Goal: Transaction & Acquisition: Purchase product/service

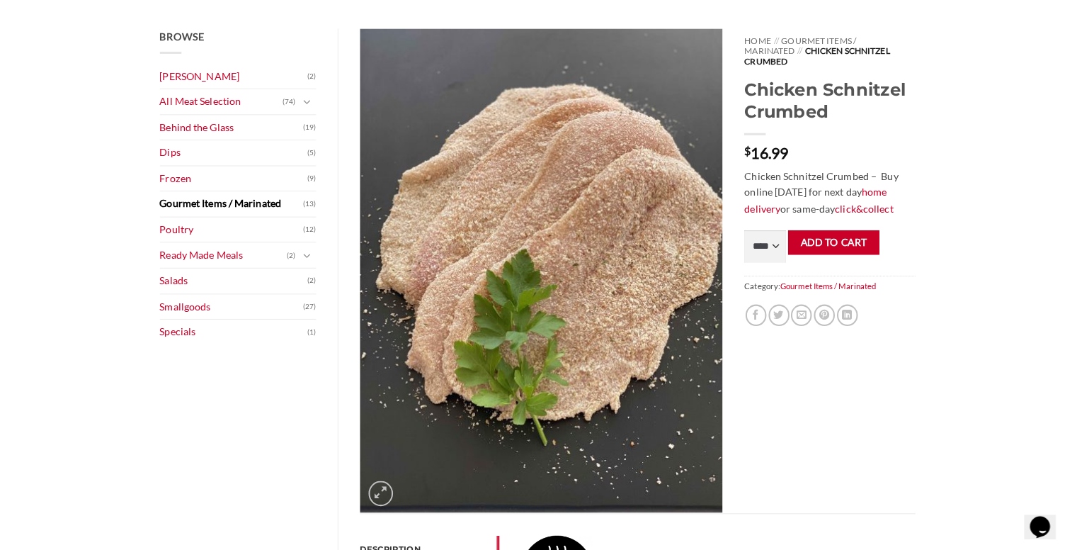
scroll to position [160, 0]
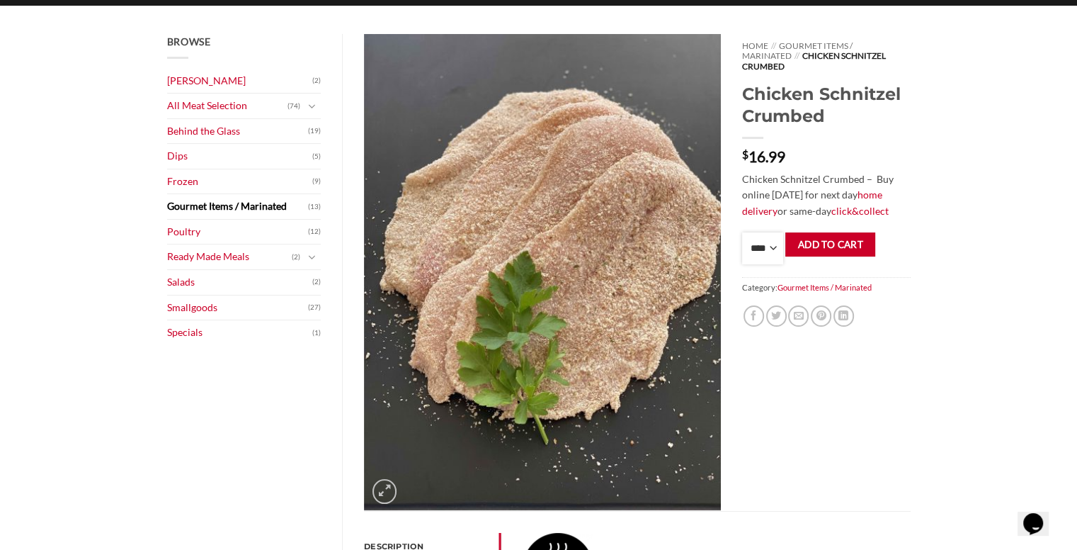
click at [749, 232] on select "**** * *** * *** * *** * *** * *** * *** * *** * *** * *** ** **** ** **** ** *…" at bounding box center [762, 248] width 41 height 32
select select "*"
click at [742, 232] on select "**** * *** * *** * *** * *** * *** * *** * *** * *** * *** ** **** ** **** ** *…" at bounding box center [762, 248] width 41 height 32
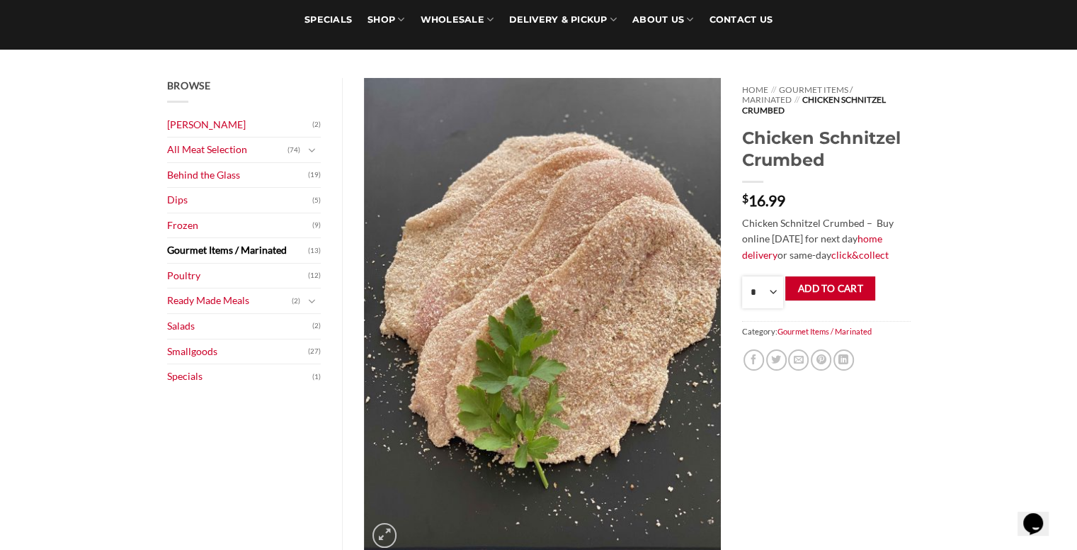
scroll to position [118, 0]
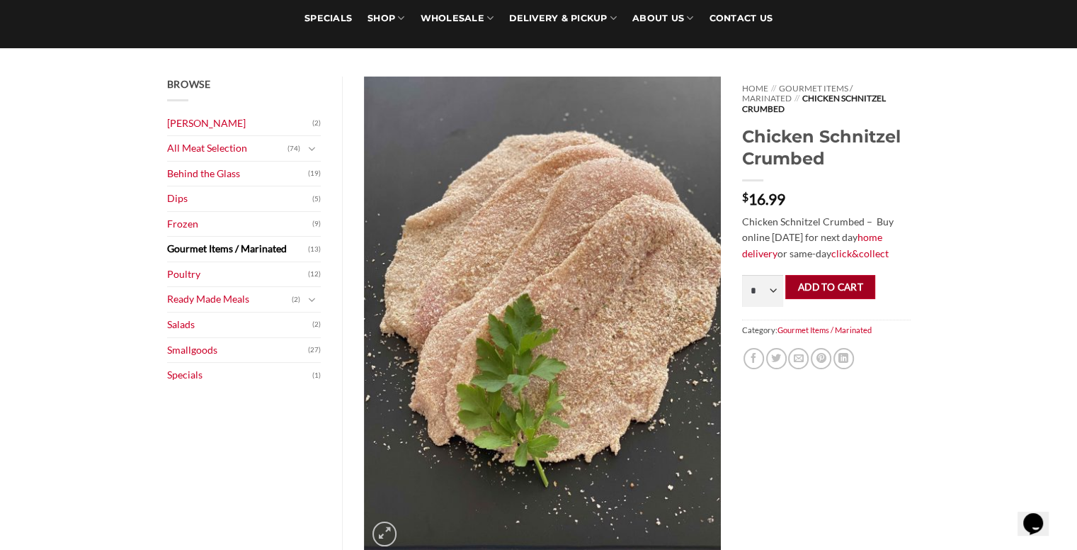
click at [836, 277] on button "Add to cart" at bounding box center [830, 287] width 90 height 25
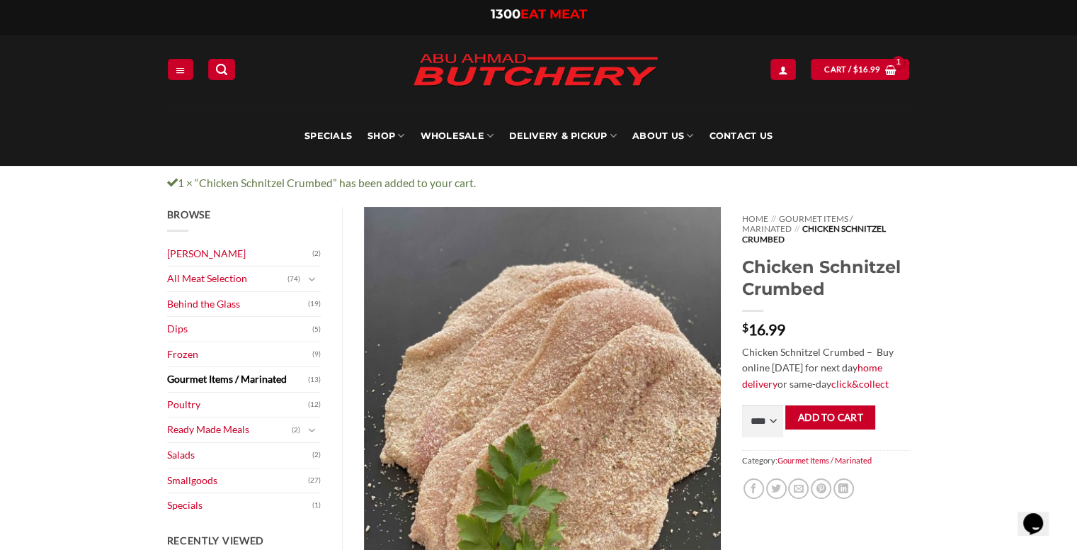
click at [250, 381] on link "Gourmet Items / Marinated" at bounding box center [238, 379] width 142 height 25
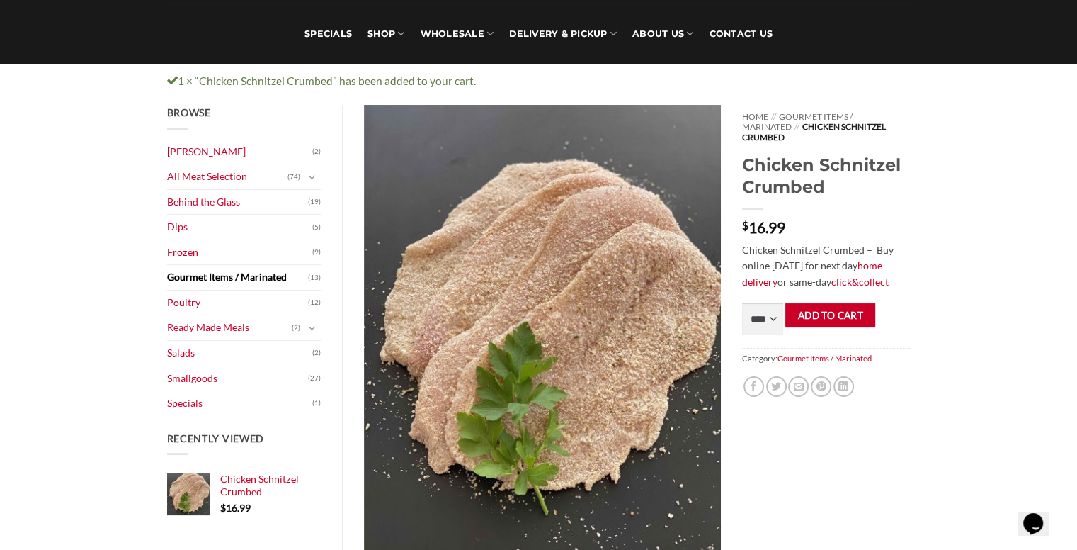
scroll to position [123, 0]
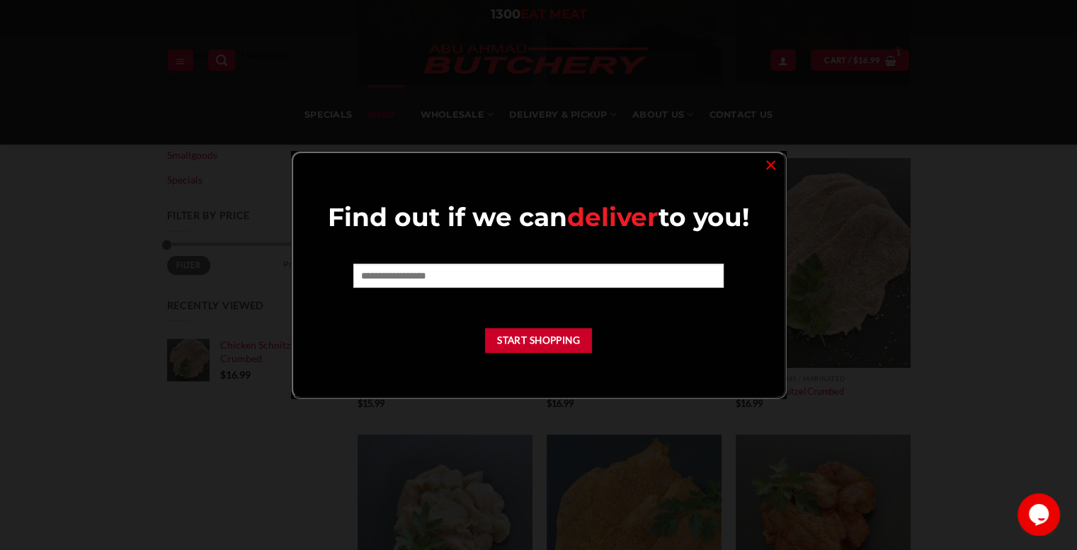
scroll to position [353, 0]
click at [766, 166] on link "×" at bounding box center [771, 163] width 21 height 19
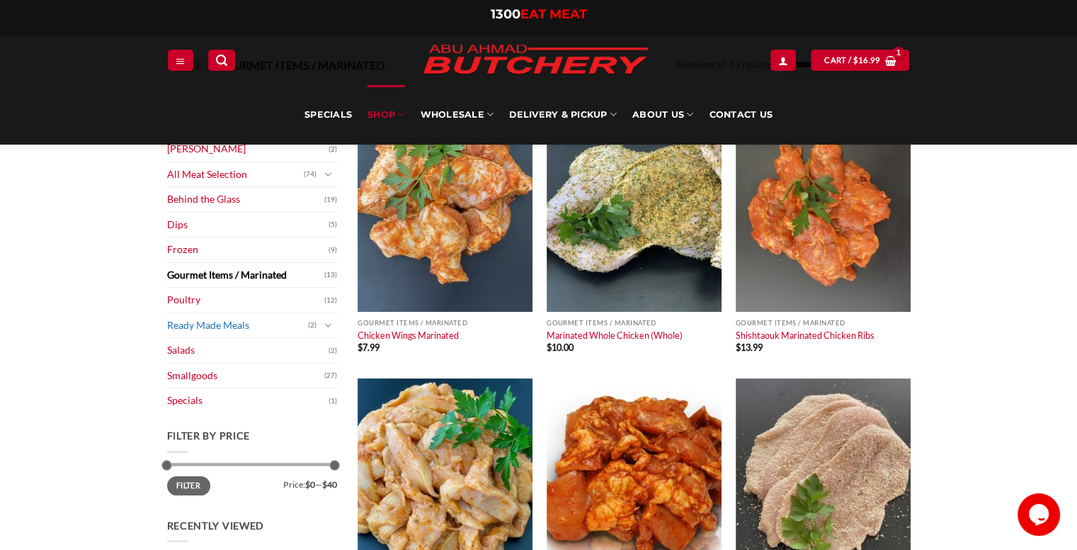
scroll to position [130, 0]
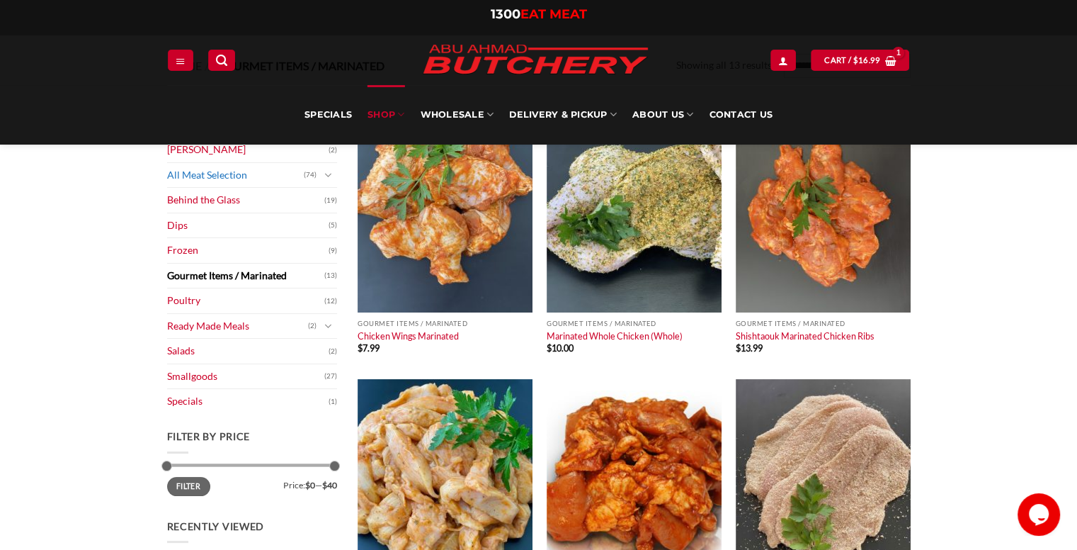
click at [241, 179] on link "All Meat Selection" at bounding box center [235, 175] width 137 height 25
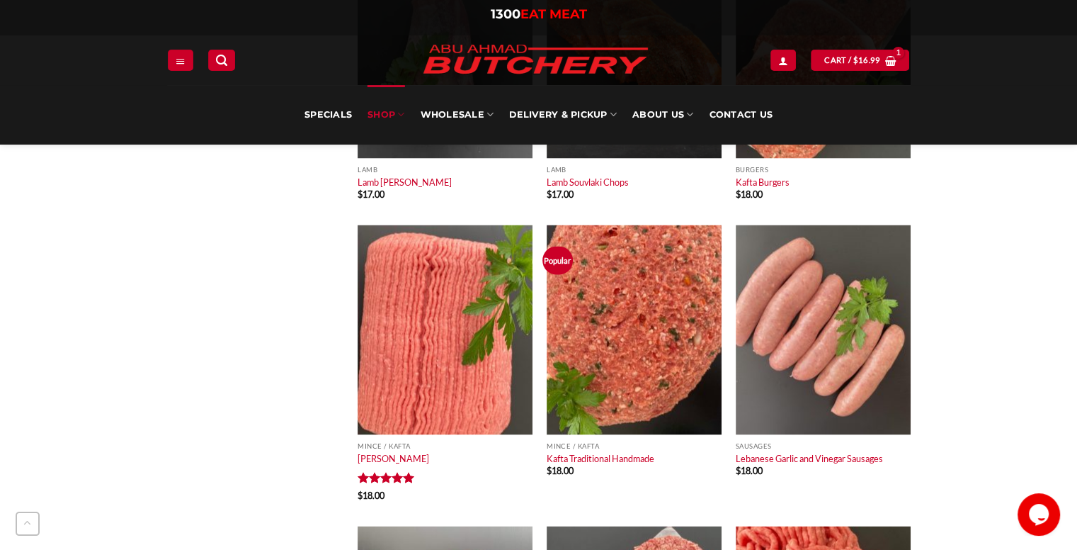
scroll to position [2544, 0]
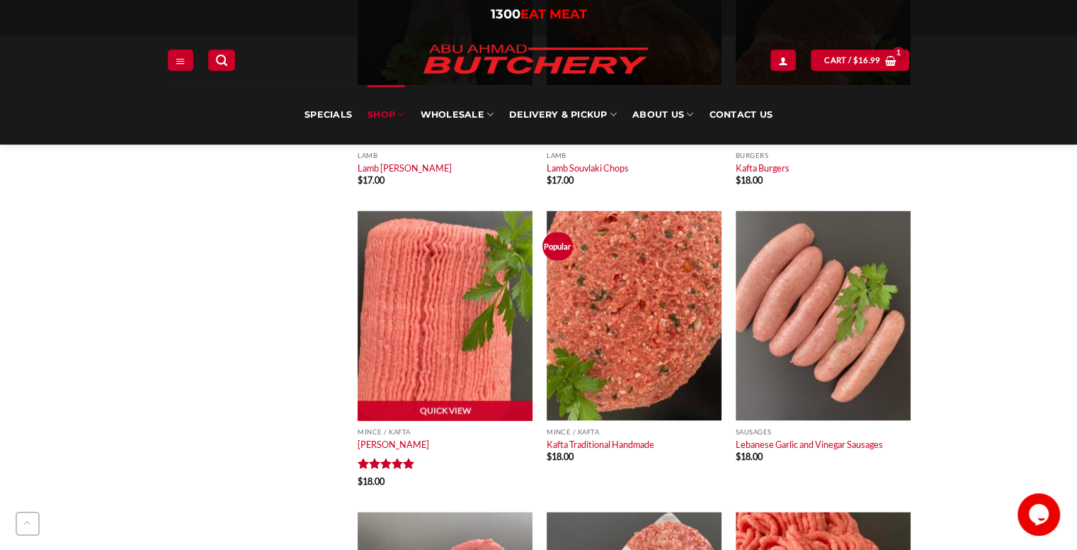
click at [450, 382] on img at bounding box center [445, 315] width 175 height 210
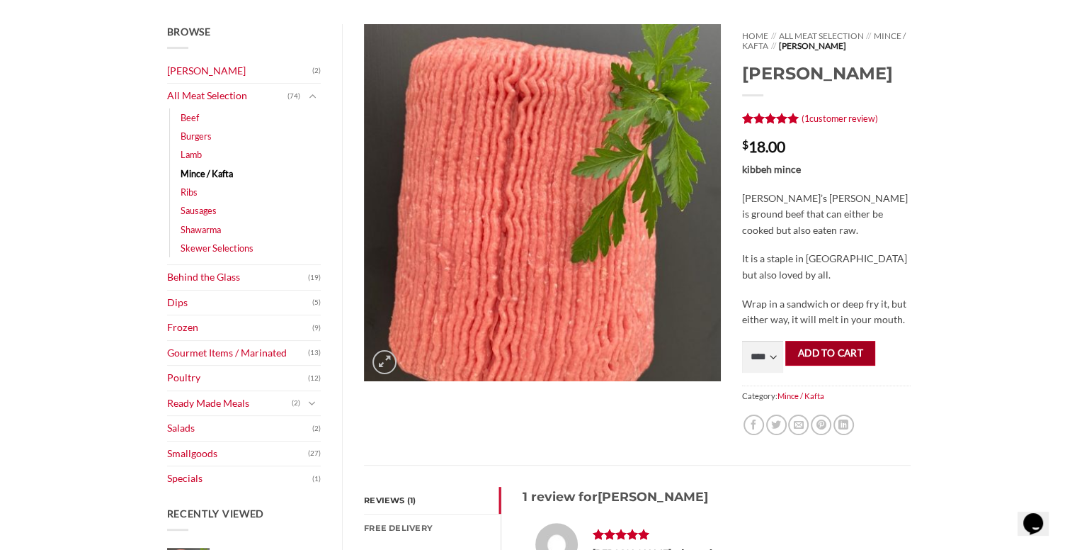
click at [853, 354] on button "Add to cart" at bounding box center [830, 353] width 90 height 25
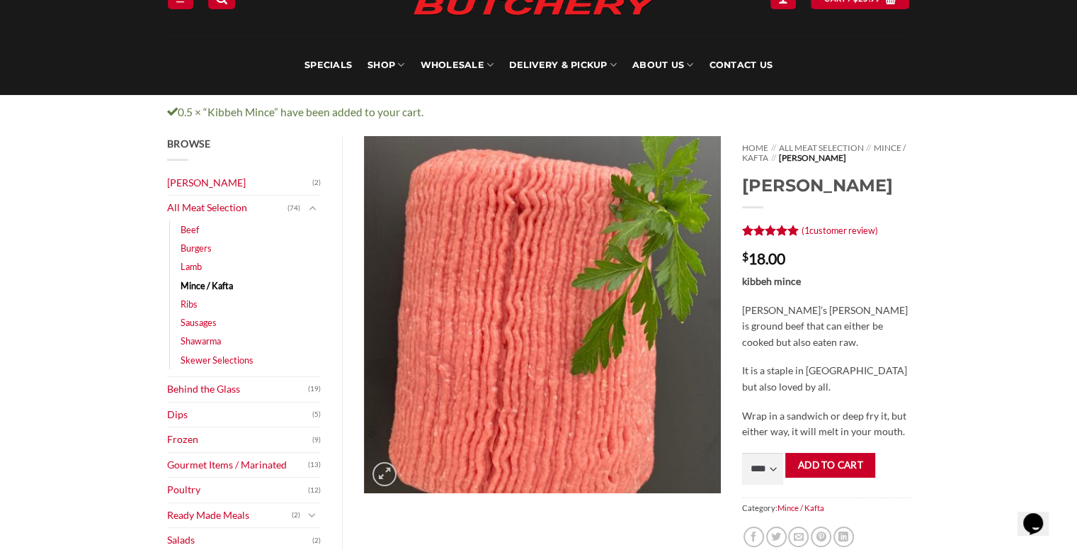
scroll to position [72, 0]
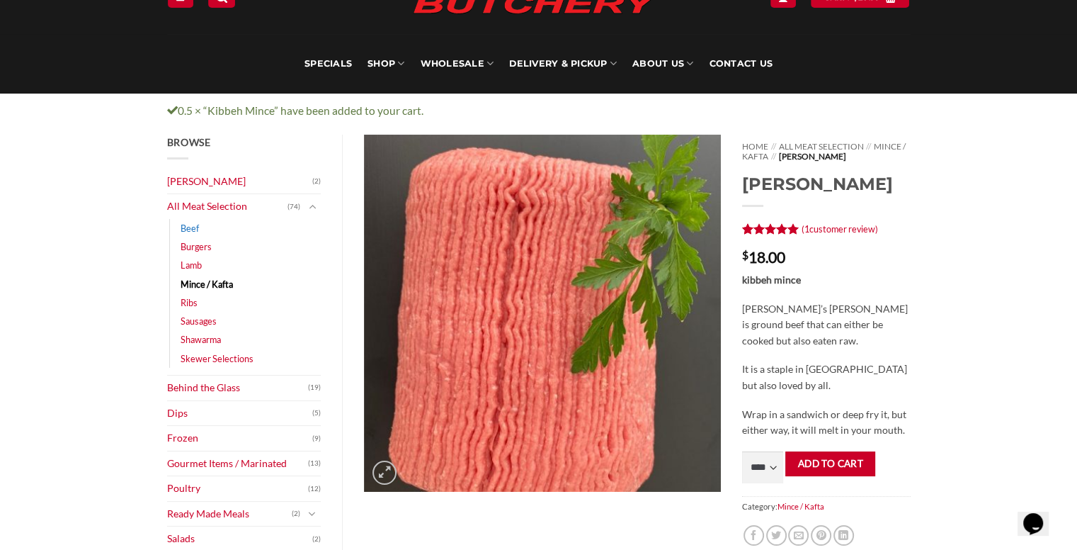
click at [189, 229] on link "Beef" at bounding box center [190, 228] width 18 height 18
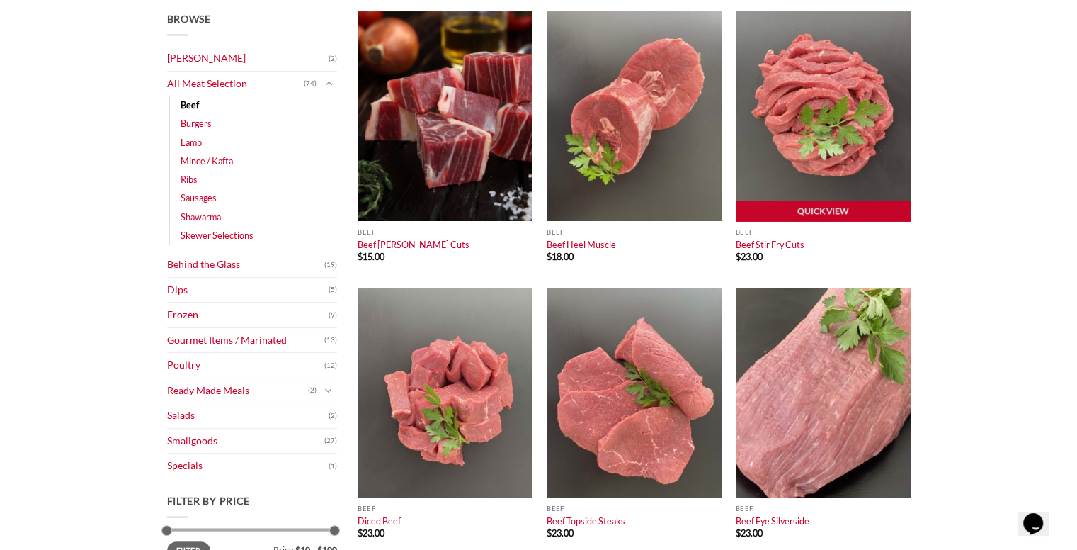
click at [830, 130] on img at bounding box center [823, 116] width 175 height 210
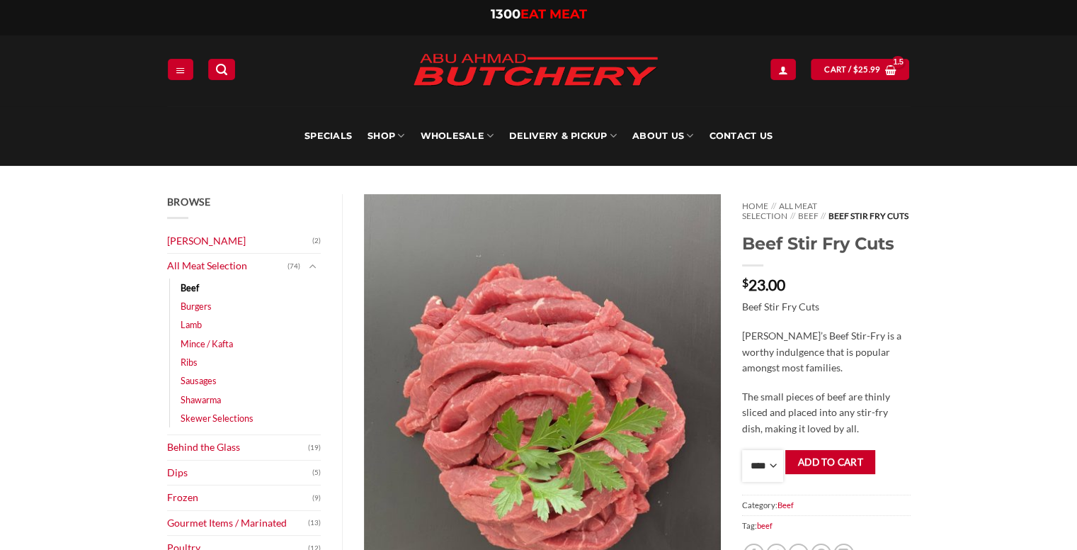
click at [762, 473] on select "**** * *** * *** * *** * *** * *** * *** * *** * *** * *** ** **** ** **** ** *…" at bounding box center [762, 466] width 41 height 32
select select "*"
click at [742, 450] on select "**** * *** * *** * *** * *** * *** * *** * *** * *** * *** ** **** ** **** ** *…" at bounding box center [762, 466] width 41 height 32
click at [841, 472] on button "Add to cart" at bounding box center [830, 462] width 90 height 25
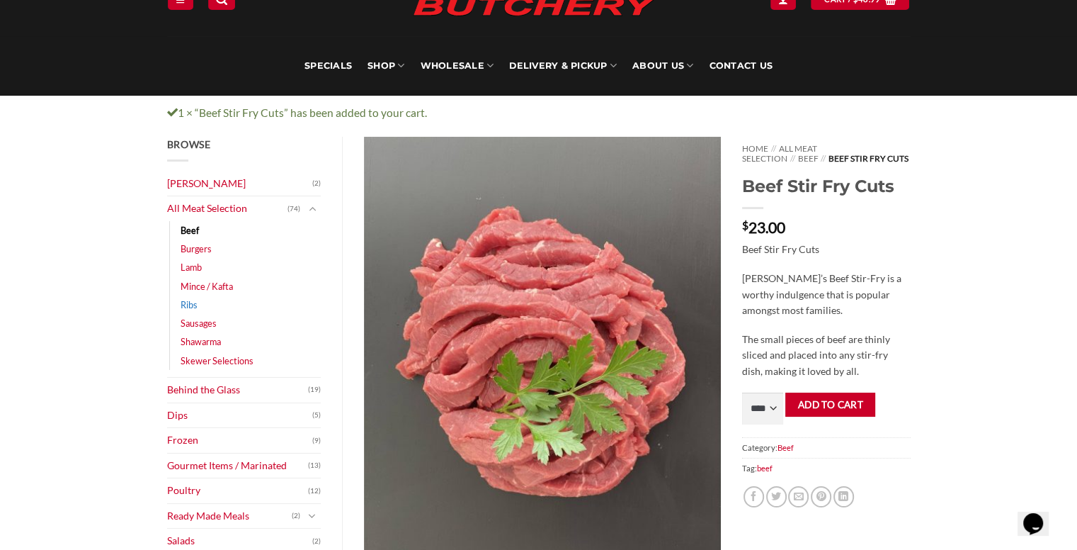
scroll to position [72, 0]
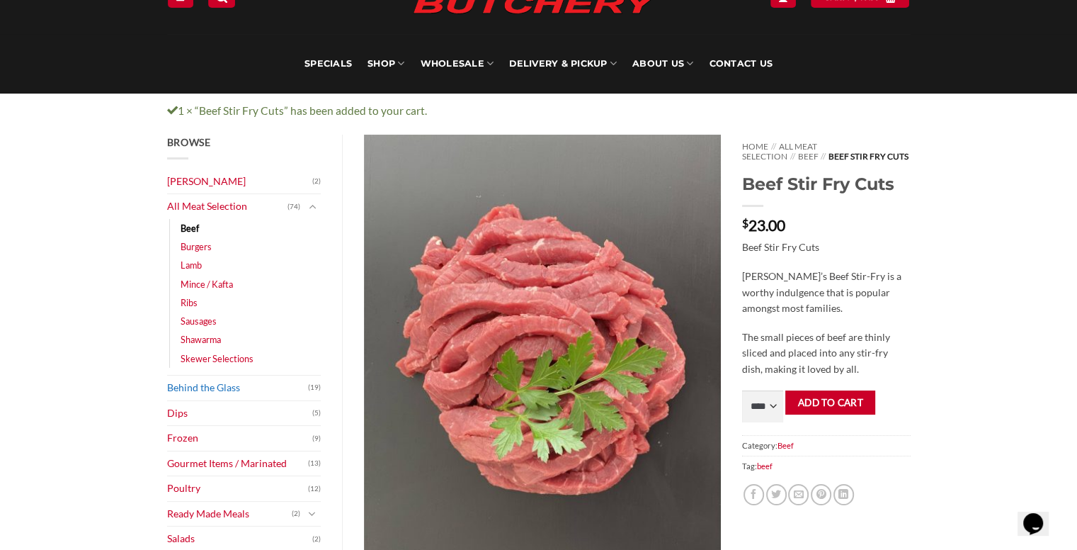
click at [195, 390] on link "Behind the Glass" at bounding box center [238, 387] width 142 height 25
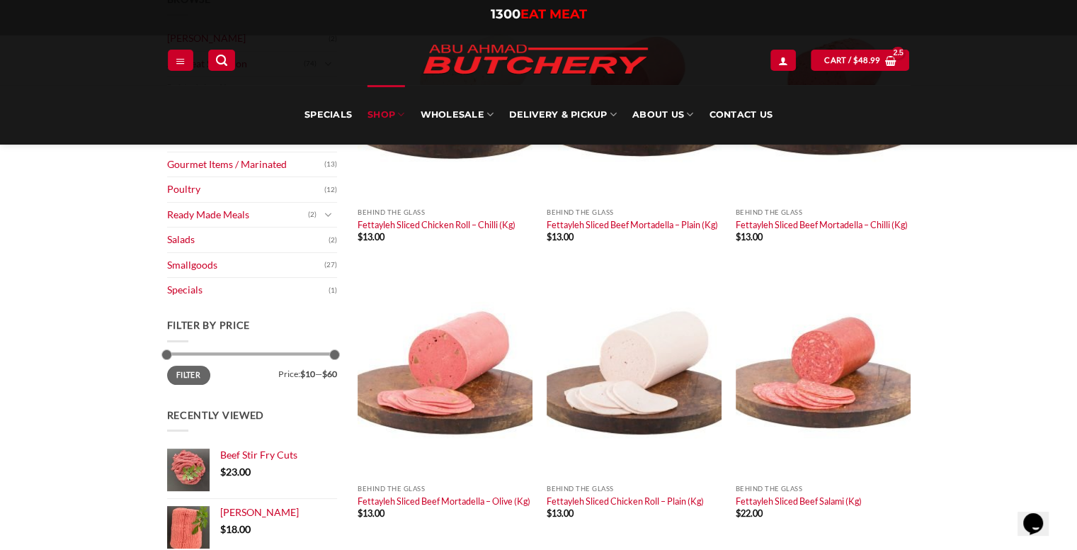
scroll to position [227, 0]
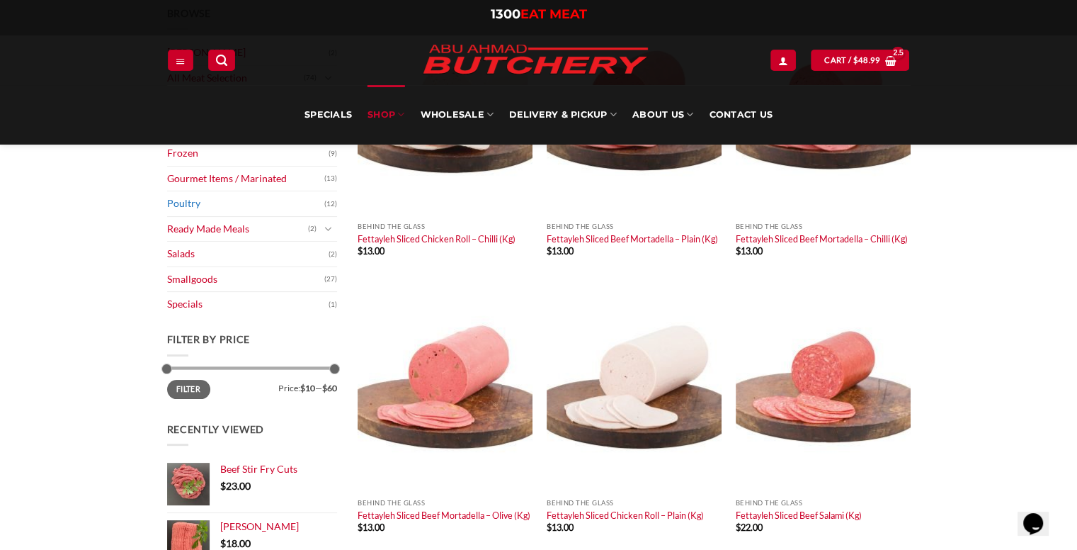
click at [190, 208] on link "Poultry" at bounding box center [245, 203] width 157 height 25
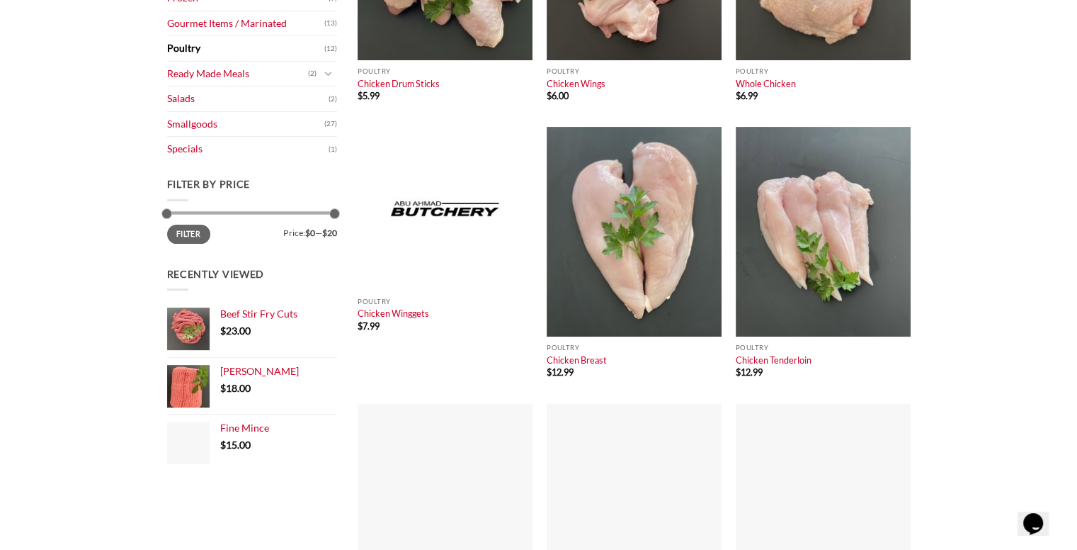
scroll to position [390, 0]
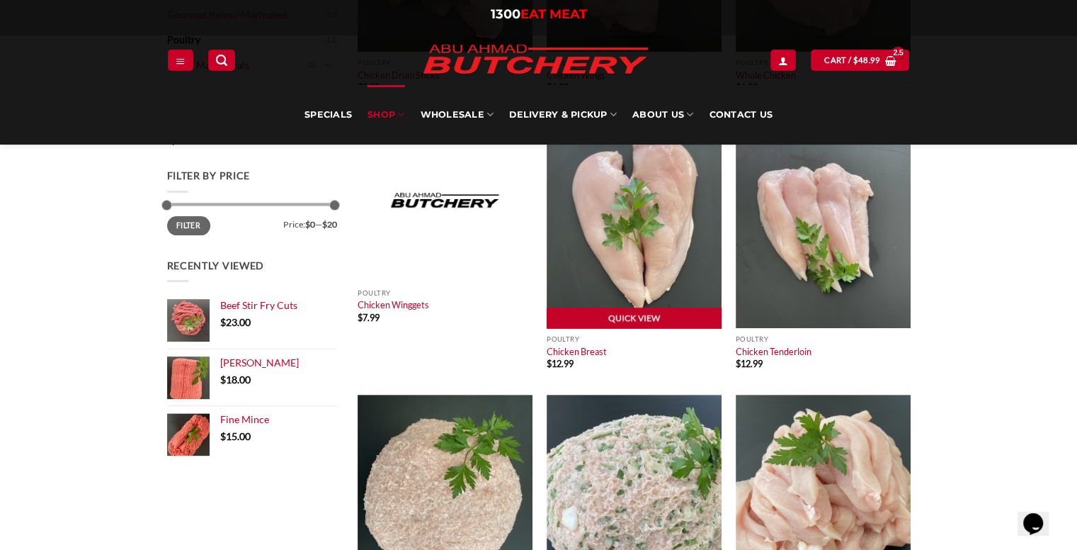
click at [644, 251] on img at bounding box center [634, 223] width 175 height 210
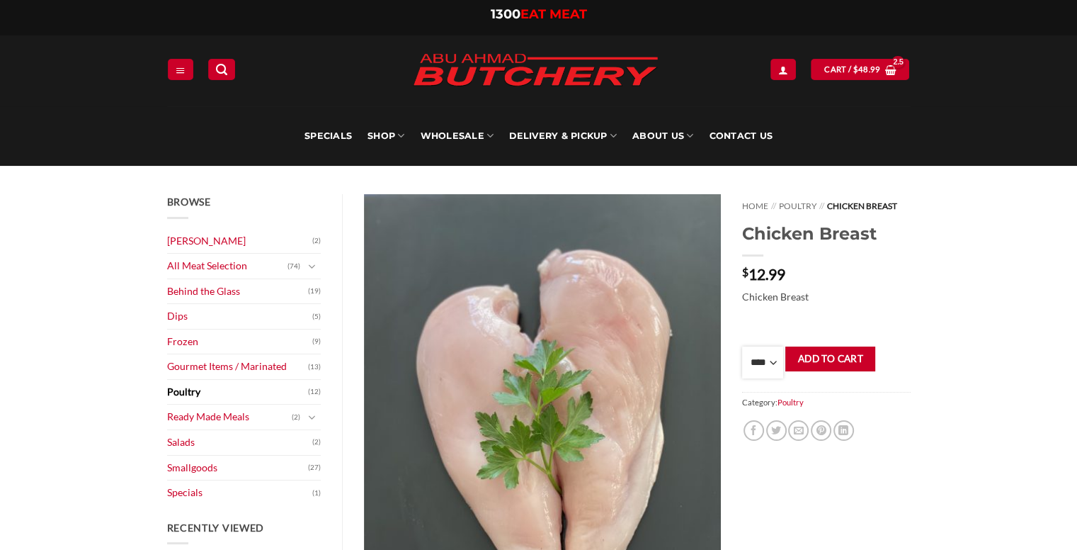
click at [776, 356] on select "**** * *** * *** * *** * *** * *** * *** * *** * *** * *** ** **** ** **** ** *…" at bounding box center [762, 362] width 41 height 32
select select "*"
click at [742, 346] on select "**** * *** * *** * *** * *** * *** * *** * *** * *** * *** ** **** ** **** ** *…" at bounding box center [762, 362] width 41 height 32
click at [823, 353] on button "Add to cart" at bounding box center [830, 358] width 90 height 25
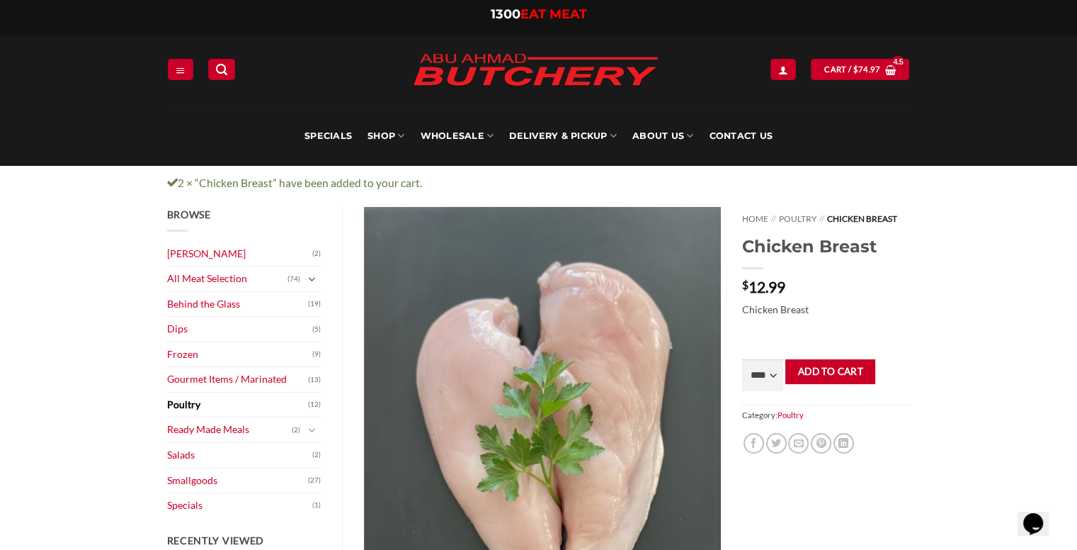
click at [312, 283] on icon "Toggle" at bounding box center [312, 280] width 8 height 14
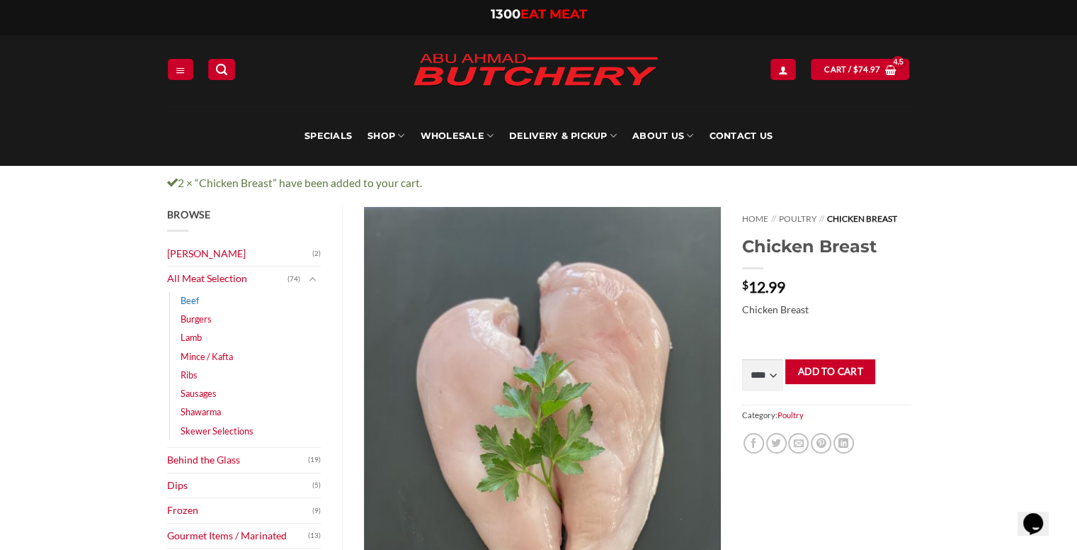
click at [195, 302] on link "Beef" at bounding box center [190, 300] width 18 height 18
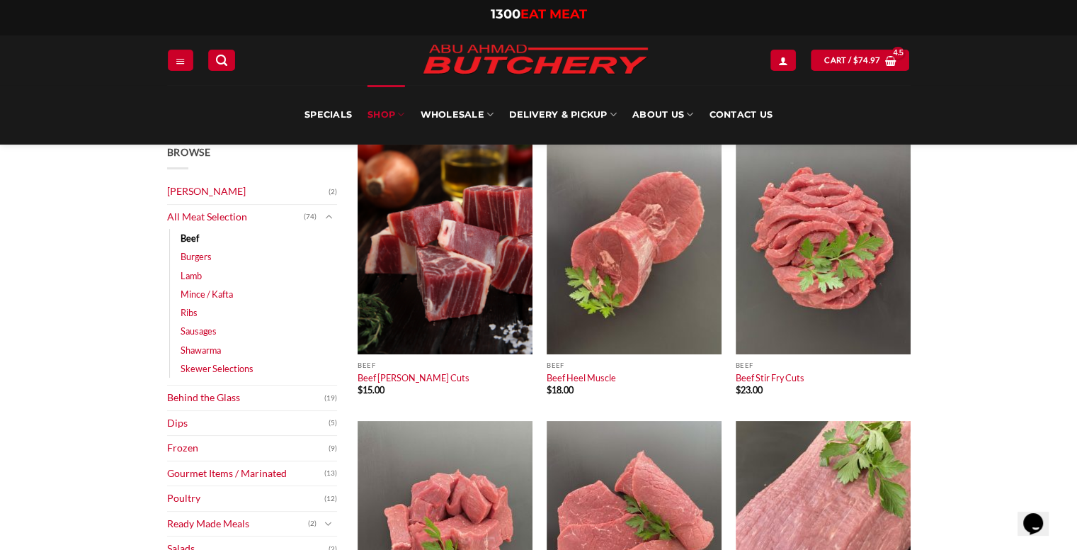
scroll to position [87, 0]
click at [223, 211] on link "All Meat Selection" at bounding box center [235, 217] width 137 height 25
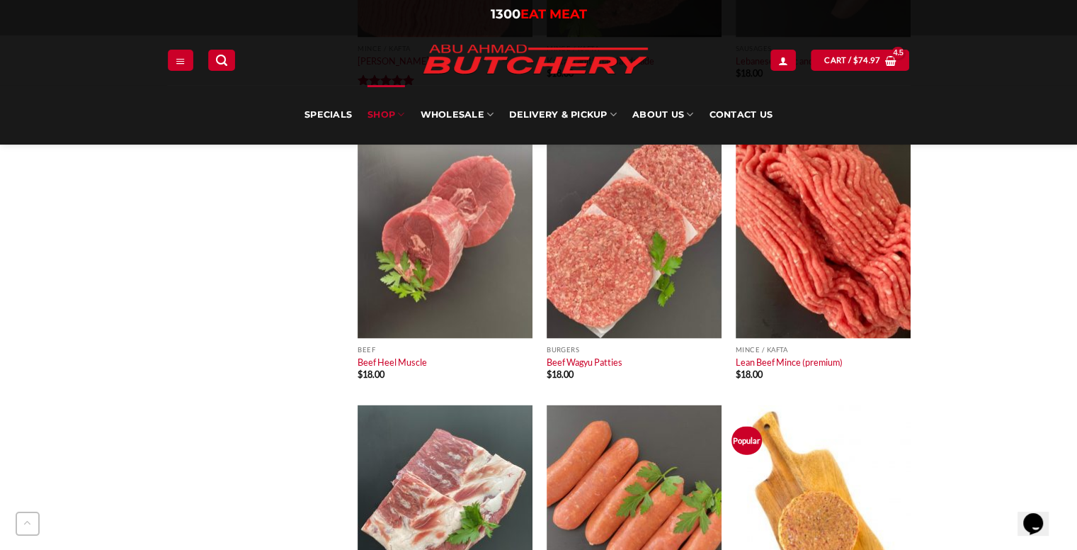
scroll to position [2937, 0]
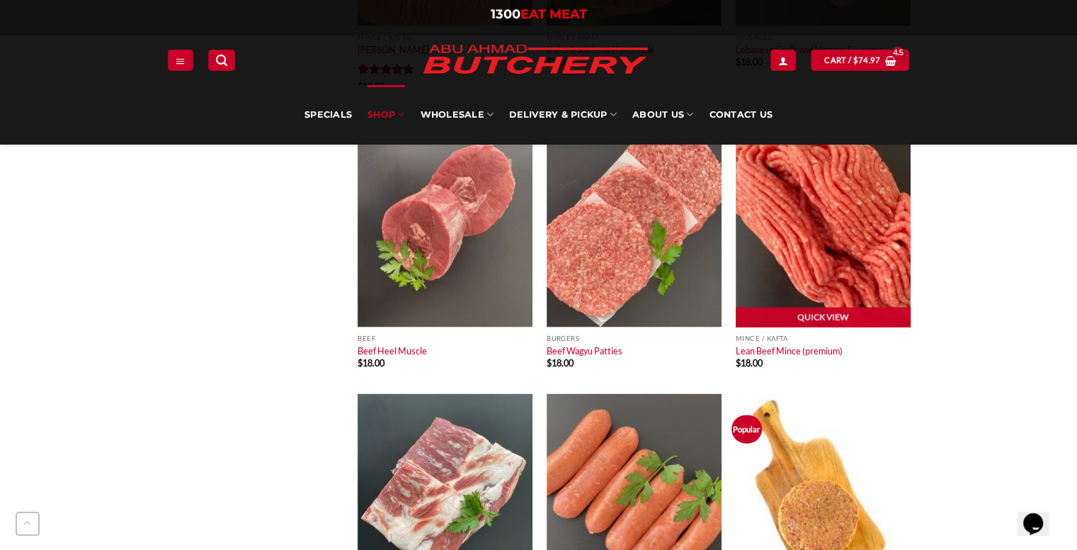
click at [800, 263] on img at bounding box center [823, 223] width 175 height 210
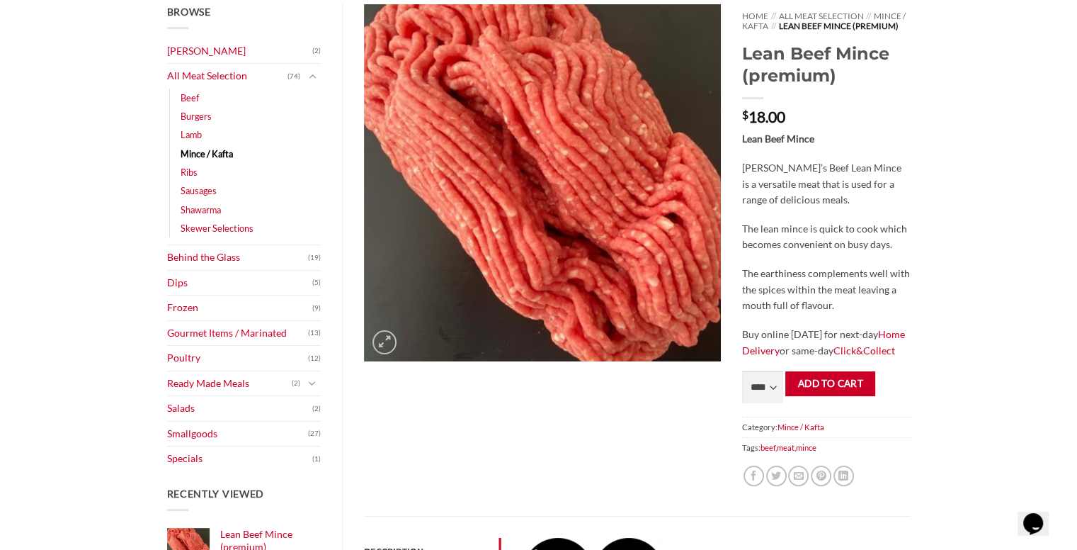
scroll to position [198, 0]
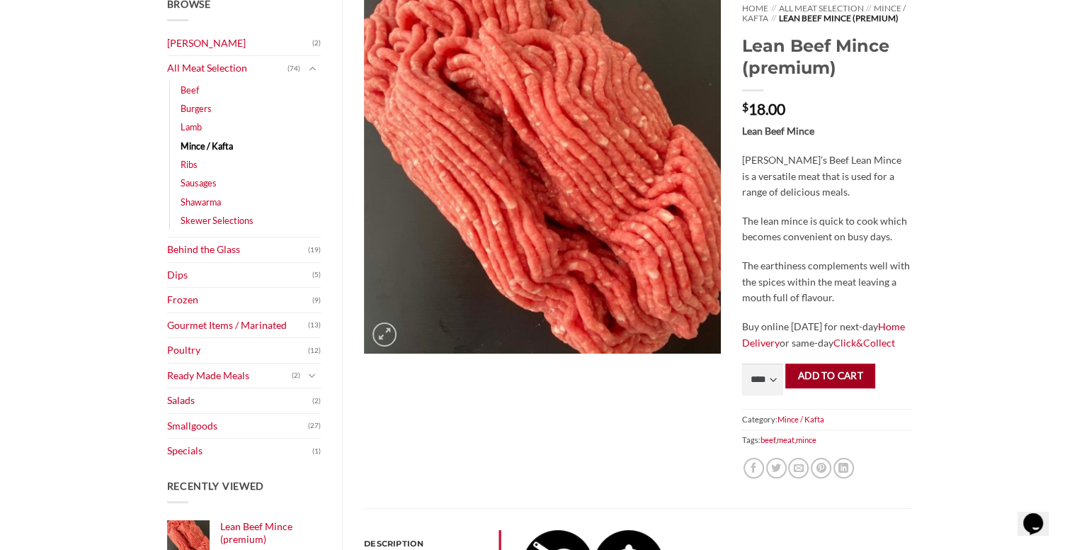
click at [813, 368] on button "Add to cart" at bounding box center [830, 375] width 90 height 25
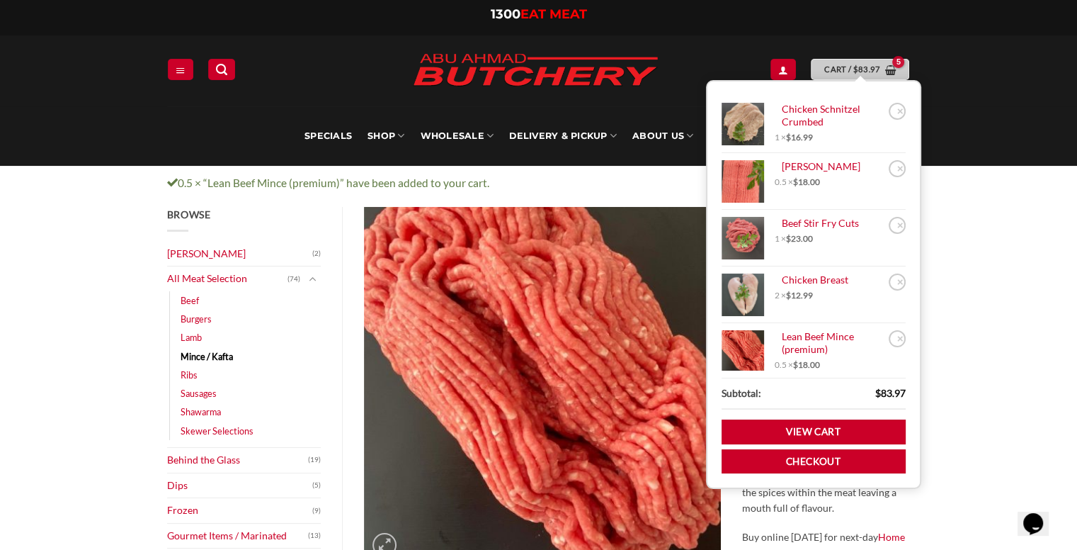
click at [865, 68] on bdi "$ 83.97" at bounding box center [867, 68] width 28 height 9
